Goal: Task Accomplishment & Management: Use online tool/utility

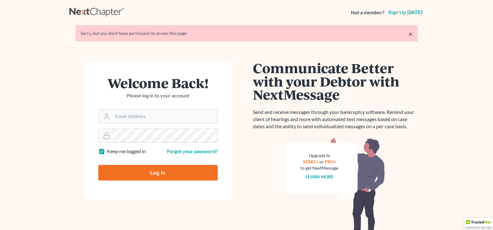
type input "[EMAIL_ADDRESS][DOMAIN_NAME]"
click at [181, 174] on input "Log In" at bounding box center [158, 173] width 120 height 16
type input "Thinking..."
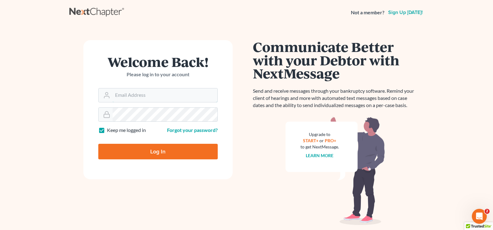
type input "[EMAIL_ADDRESS][DOMAIN_NAME]"
click at [200, 153] on input "Log In" at bounding box center [158, 152] width 120 height 16
type input "Thinking..."
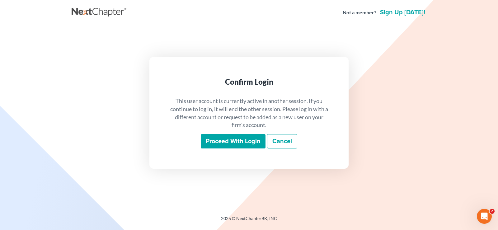
click at [229, 141] on input "Proceed with login" at bounding box center [233, 141] width 65 height 14
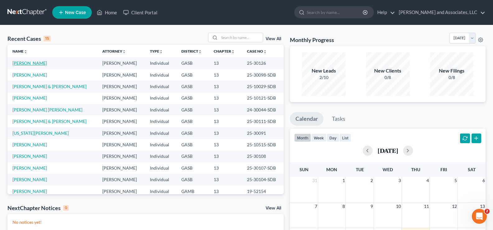
click at [34, 62] on link "[PERSON_NAME]" at bounding box center [29, 62] width 35 height 5
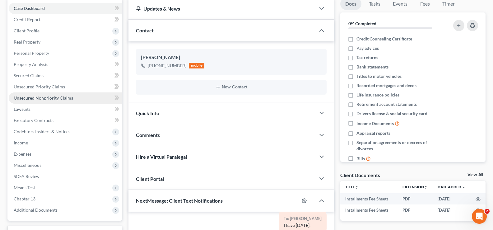
scroll to position [51, 0]
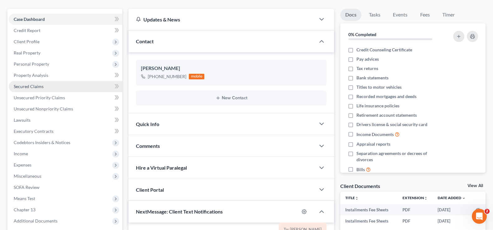
click at [22, 88] on span "Secured Claims" at bounding box center [29, 86] width 30 height 5
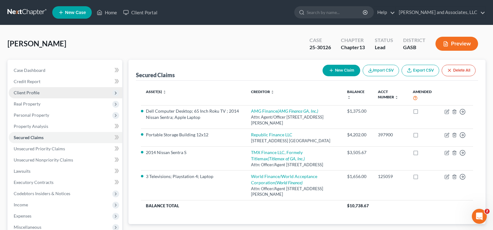
click at [30, 92] on span "Client Profile" at bounding box center [27, 92] width 26 height 5
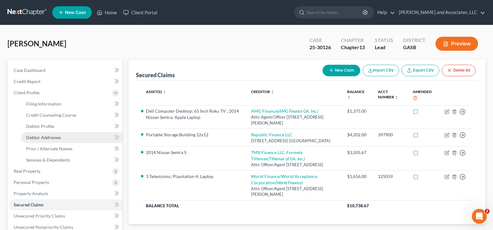
click at [50, 137] on span "Debtor Addresses" at bounding box center [43, 137] width 35 height 5
